Goal: Navigation & Orientation: Go to known website

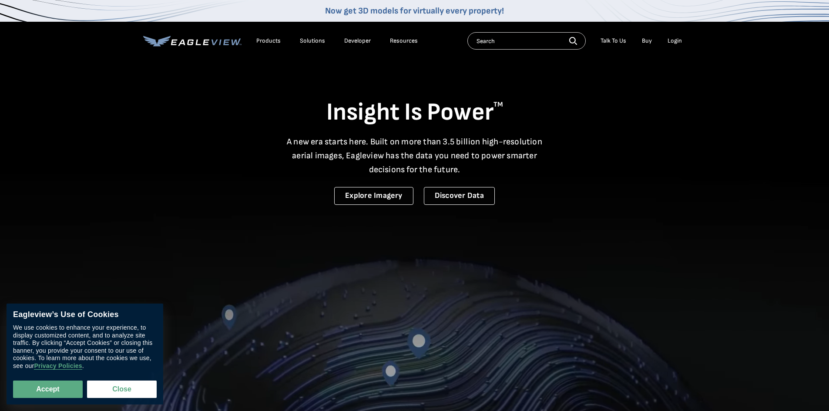
click at [672, 39] on div "Login" at bounding box center [675, 41] width 14 height 8
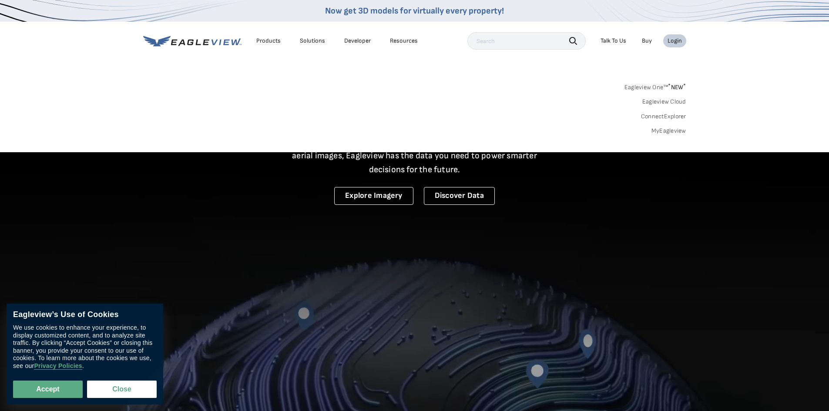
click at [672, 39] on div "Login" at bounding box center [675, 41] width 14 height 8
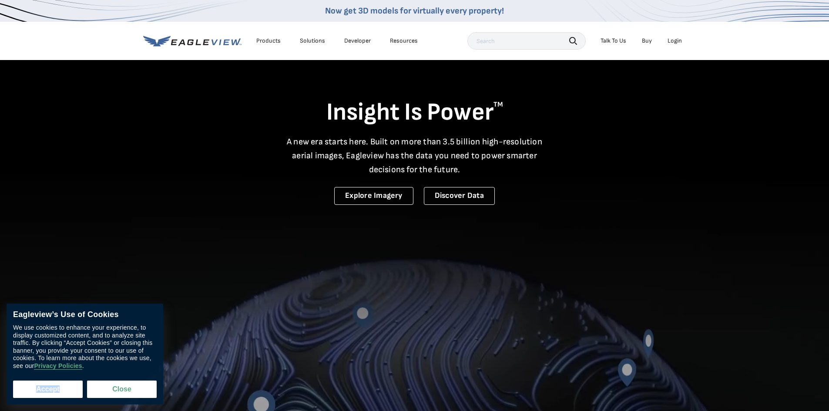
drag, startPoint x: 37, startPoint y: 398, endPoint x: 40, endPoint y: 391, distance: 7.8
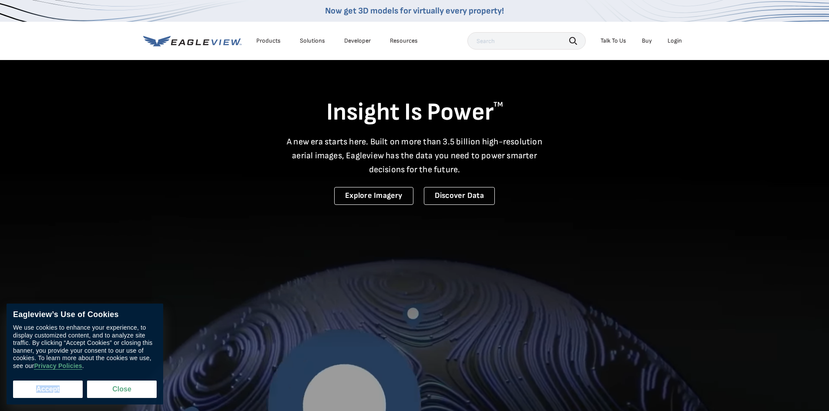
click at [37, 396] on div "Eagleview’s Use of Cookies We use cookies to enhance your experience, to displa…" at bounding box center [85, 354] width 157 height 101
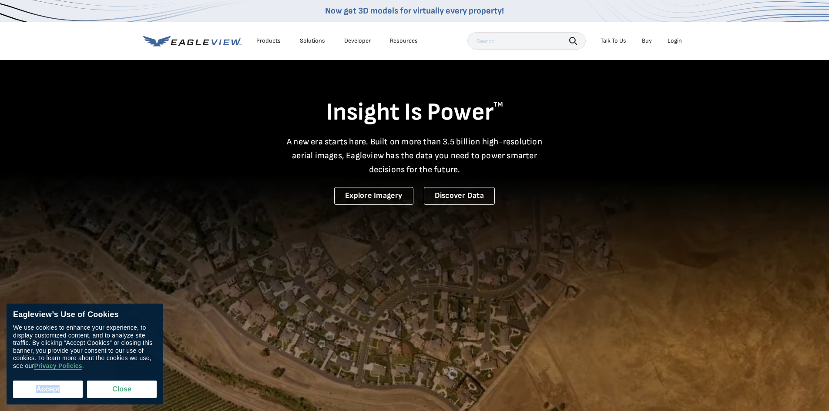
click at [40, 391] on button "Accept" at bounding box center [48, 389] width 70 height 17
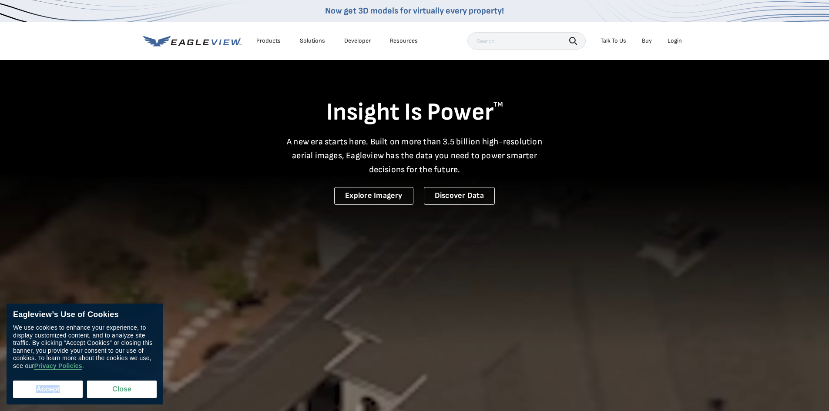
checkbox input "true"
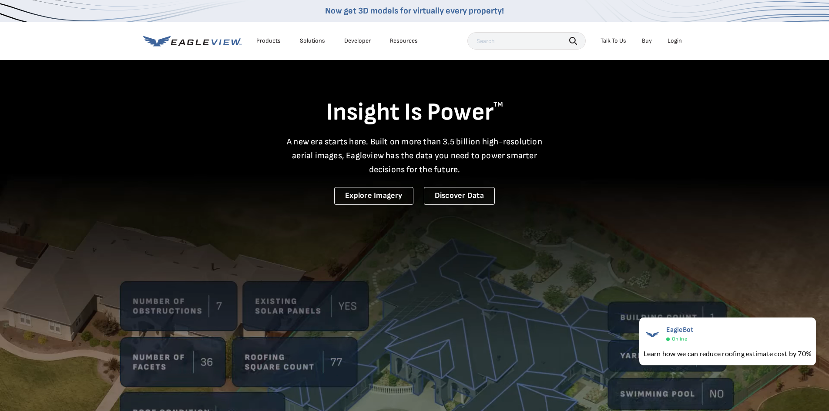
click at [673, 40] on div "Login" at bounding box center [675, 41] width 14 height 8
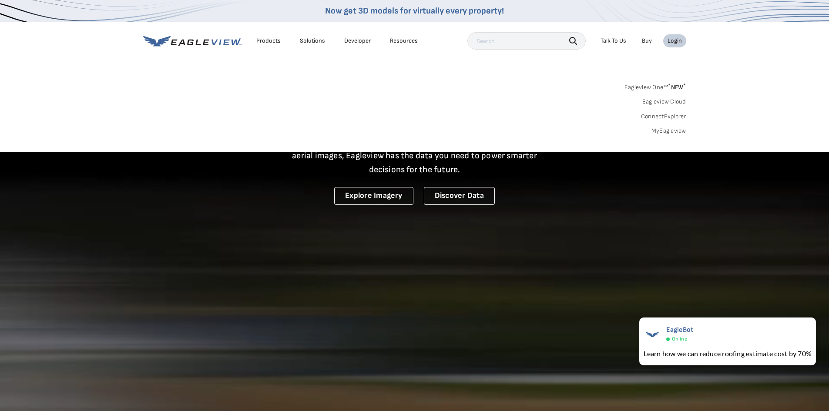
click at [673, 40] on div "Login" at bounding box center [675, 41] width 14 height 8
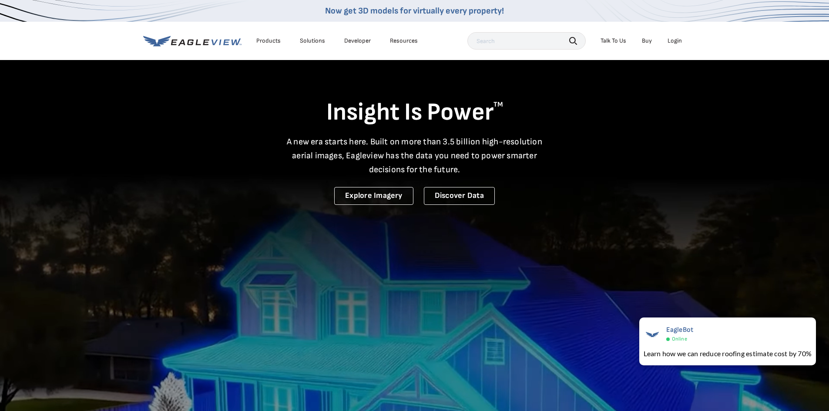
click at [673, 40] on div "Login" at bounding box center [675, 41] width 14 height 8
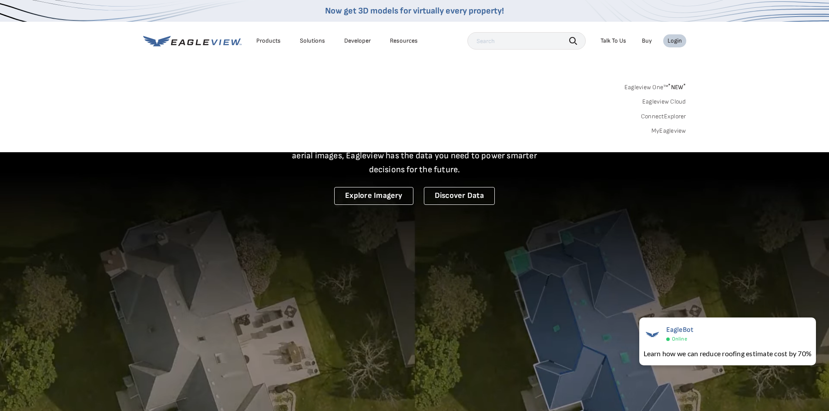
click at [673, 40] on div "Login" at bounding box center [675, 41] width 14 height 8
